Goal: Find specific fact: Find specific fact

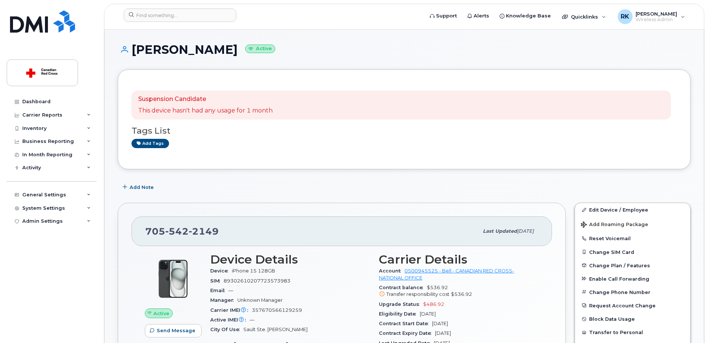
scroll to position [409, 0]
click at [194, 18] on input at bounding box center [180, 15] width 113 height 13
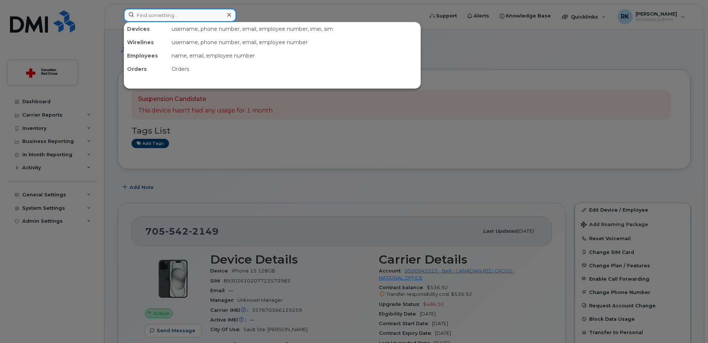
paste input "4038319856"
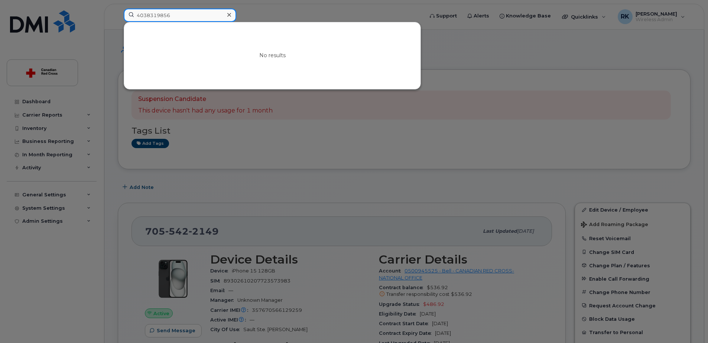
click at [148, 15] on input "4038319856" at bounding box center [180, 15] width 113 height 13
click at [156, 17] on input "4038319856" at bounding box center [180, 15] width 113 height 13
click at [175, 16] on input "4038319856" at bounding box center [180, 15] width 113 height 13
drag, startPoint x: 173, startPoint y: 16, endPoint x: 114, endPoint y: 16, distance: 59.1
click at [118, 16] on div "4038319856 No results" at bounding box center [271, 17] width 307 height 16
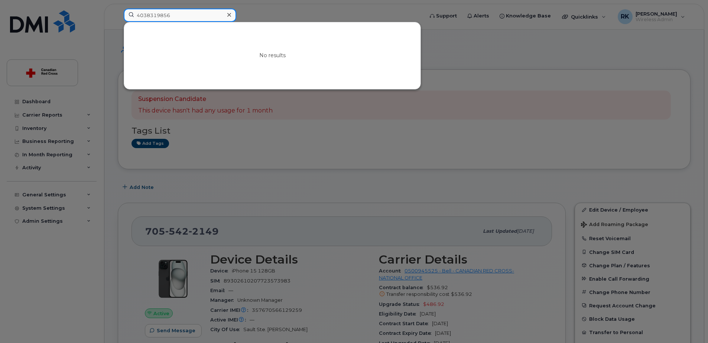
type input "4038319856"
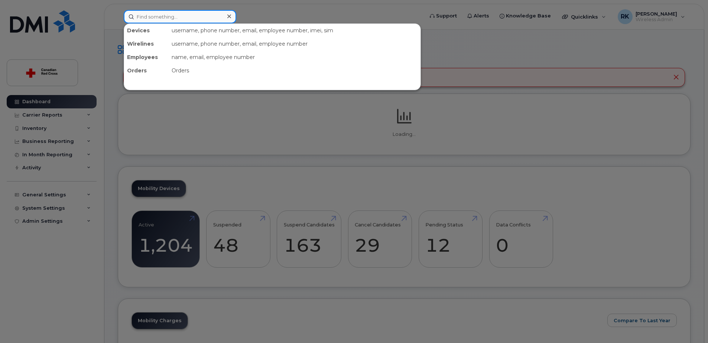
click at [148, 16] on input at bounding box center [180, 16] width 113 height 13
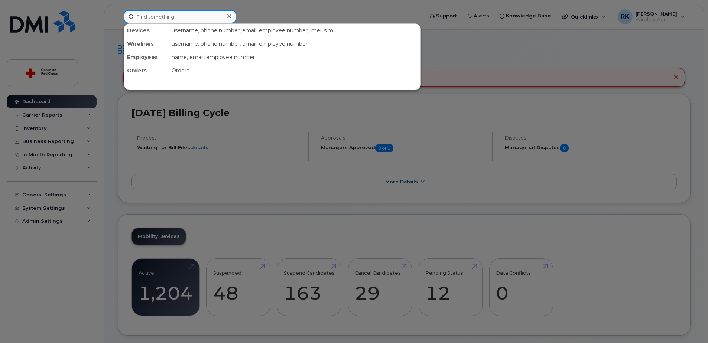
paste input "4038319856"
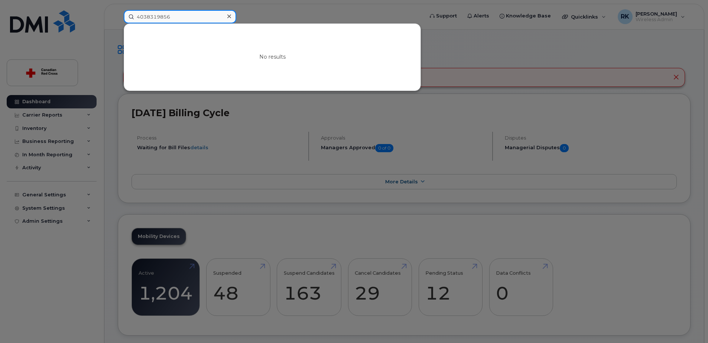
click at [148, 16] on input "4038319856" at bounding box center [180, 16] width 113 height 13
click at [177, 16] on input "4038319856" at bounding box center [180, 16] width 113 height 13
type input "4038319856"
